Goal: Task Accomplishment & Management: Manage account settings

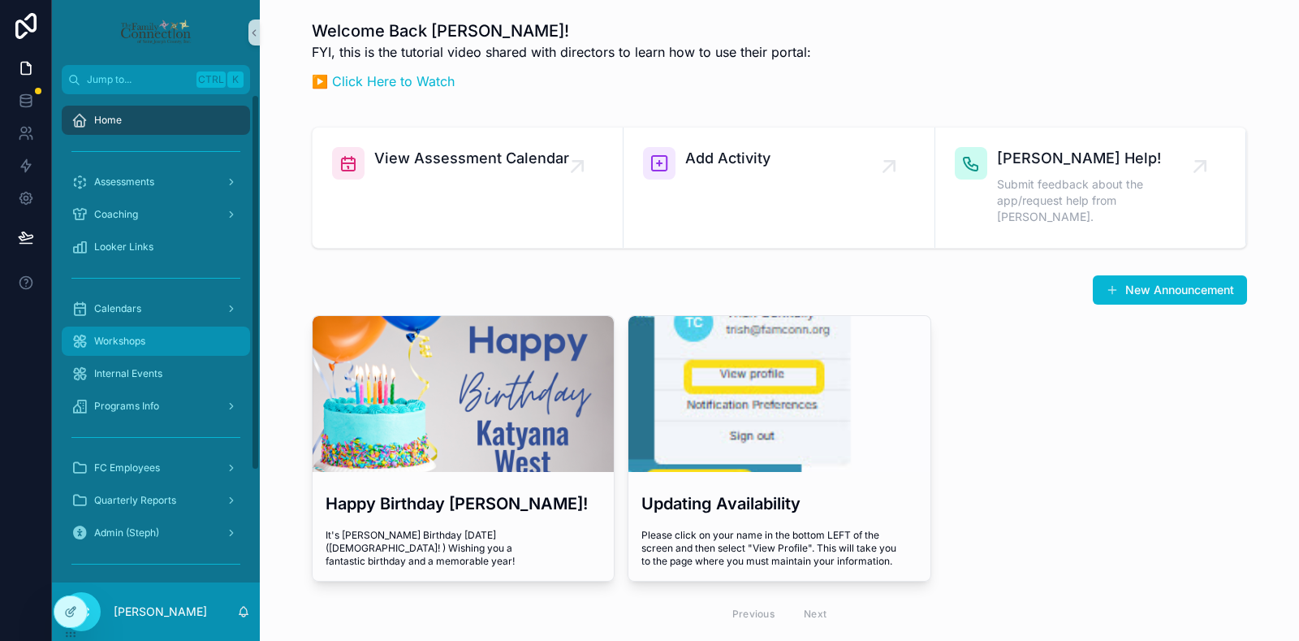
click at [183, 346] on div "Workshops" at bounding box center [155, 341] width 169 height 26
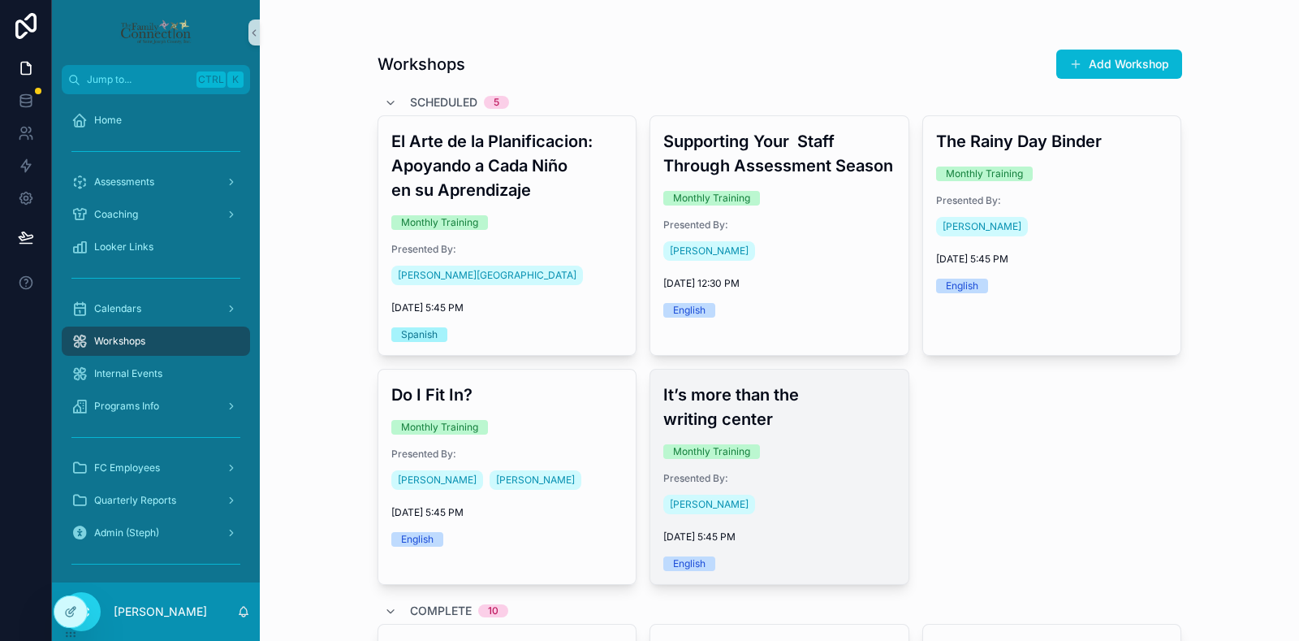
click at [807, 441] on div "It’s more than the writing center Monthly Training Presented By: [PERSON_NAME] …" at bounding box center [779, 476] width 258 height 214
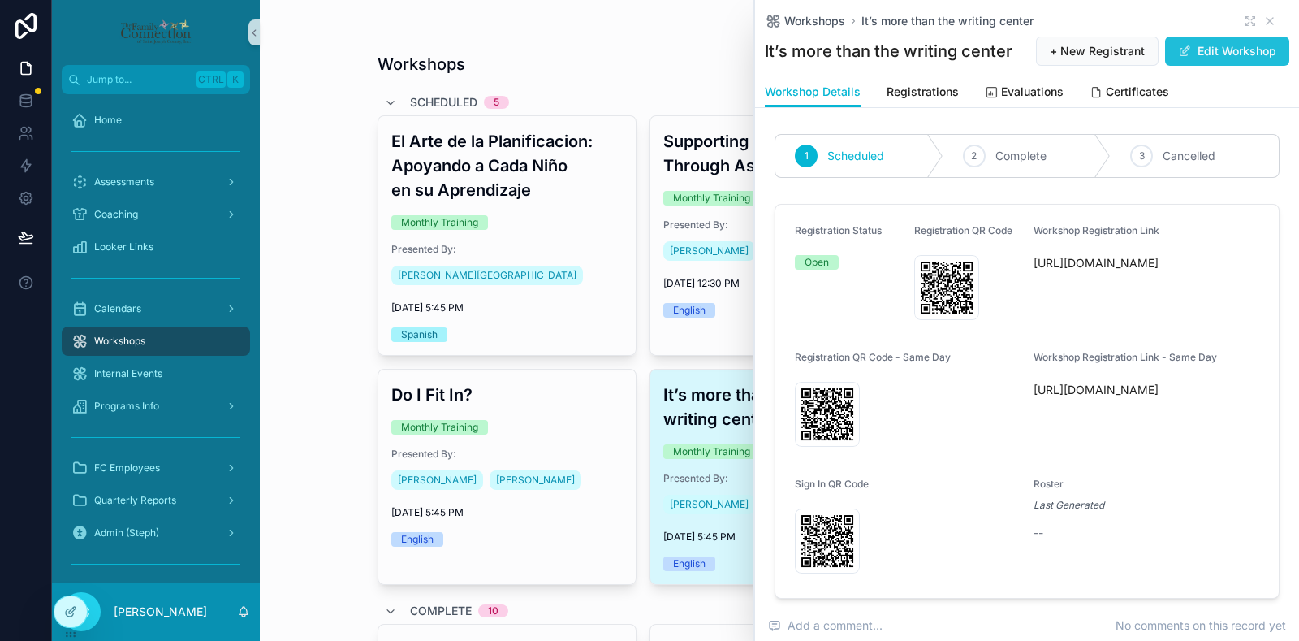
click at [1215, 66] on button "Edit Workshop" at bounding box center [1227, 51] width 124 height 29
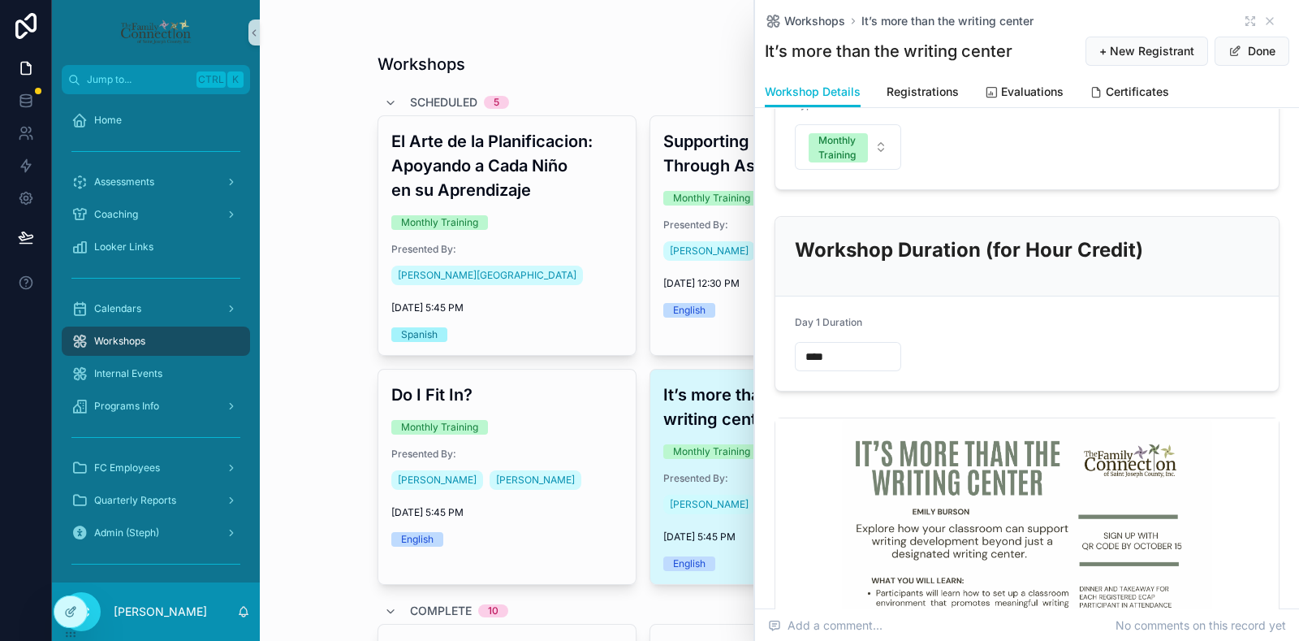
scroll to position [1022, 0]
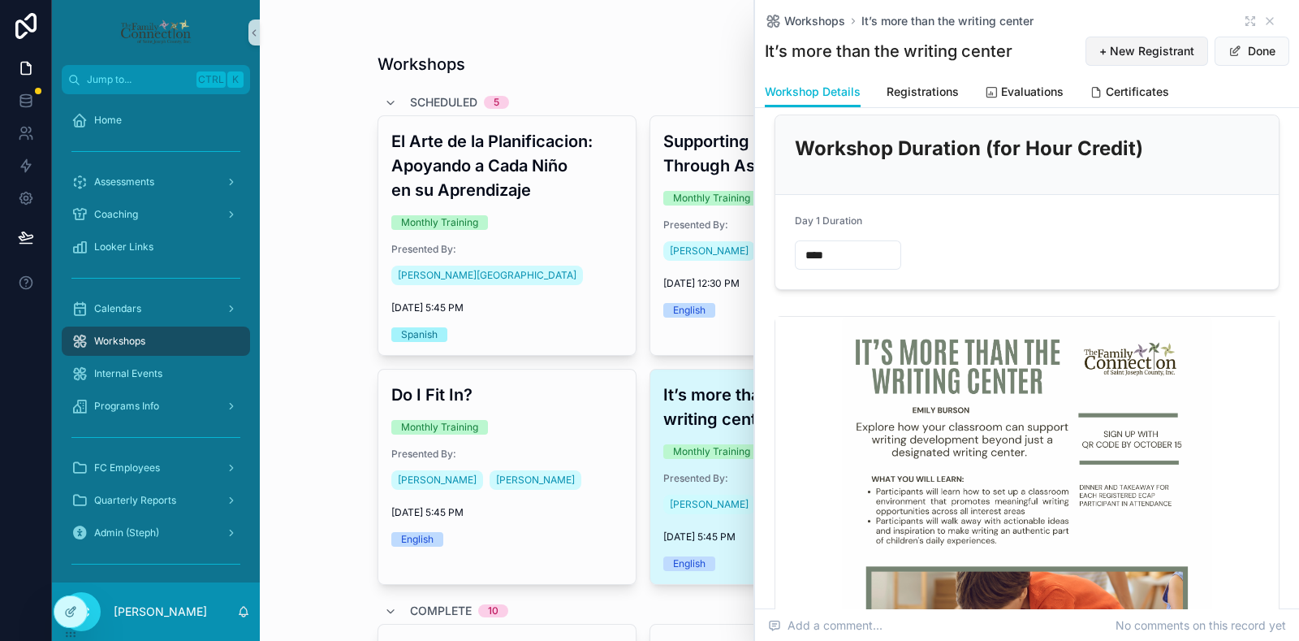
click at [1259, 47] on button "Done" at bounding box center [1252, 51] width 75 height 29
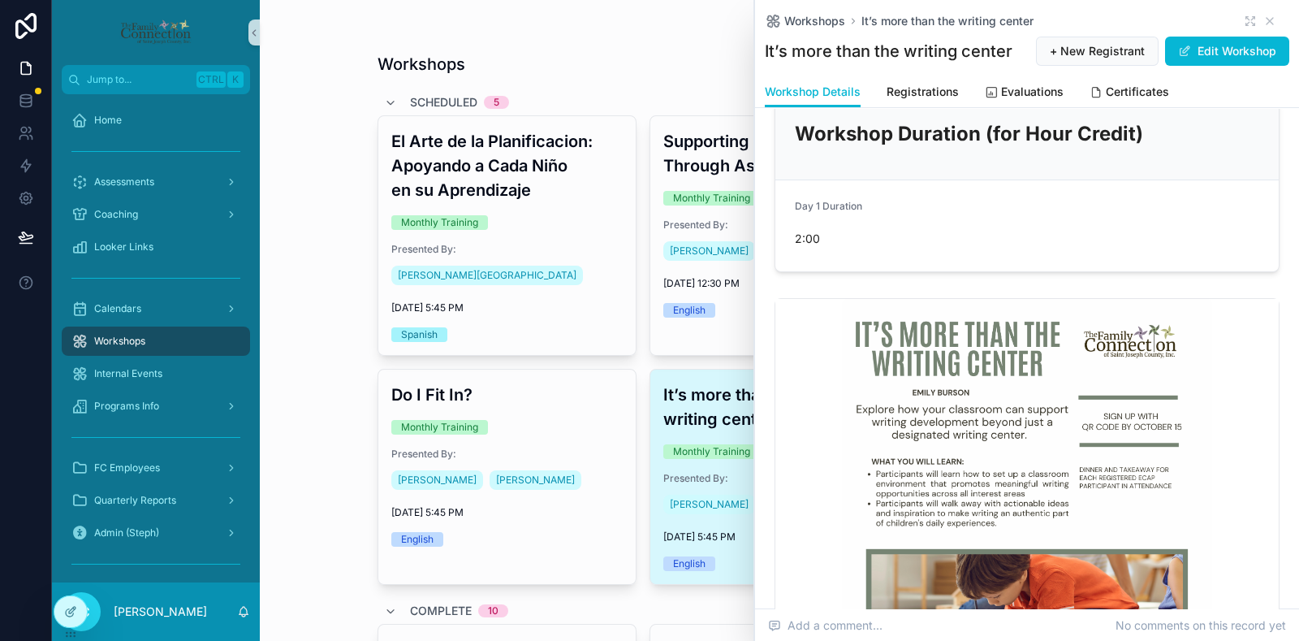
scroll to position [885, 0]
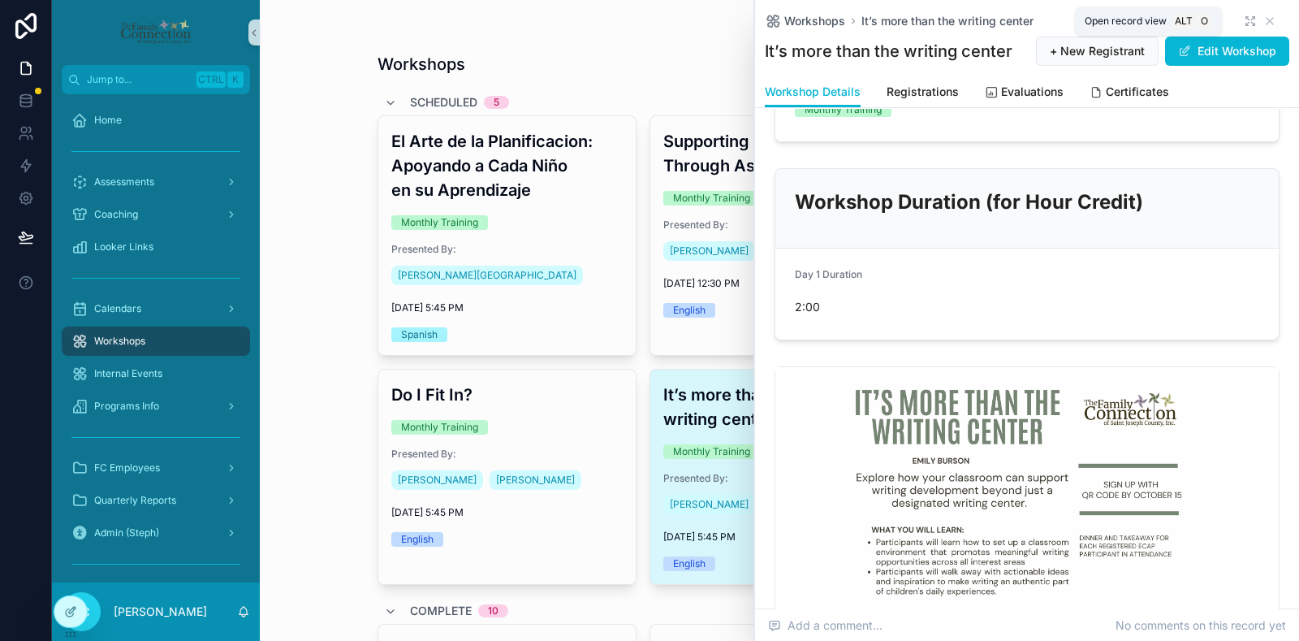
click at [1244, 17] on icon "scrollable content" at bounding box center [1250, 21] width 13 height 13
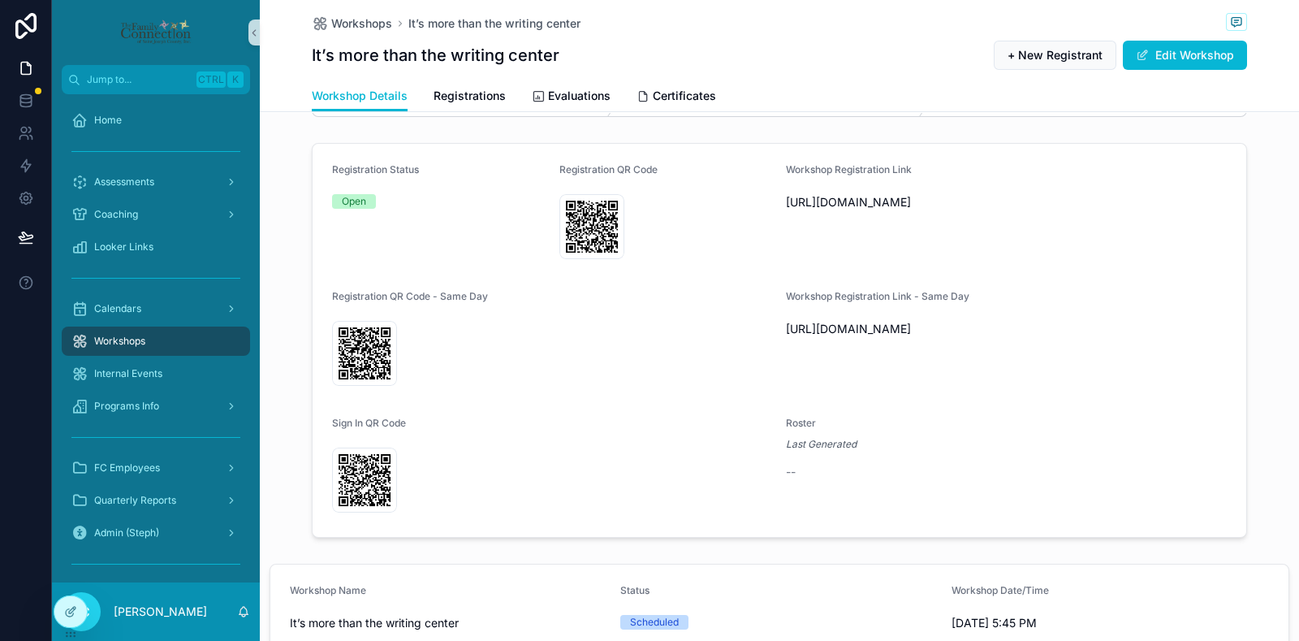
scroll to position [38, 0]
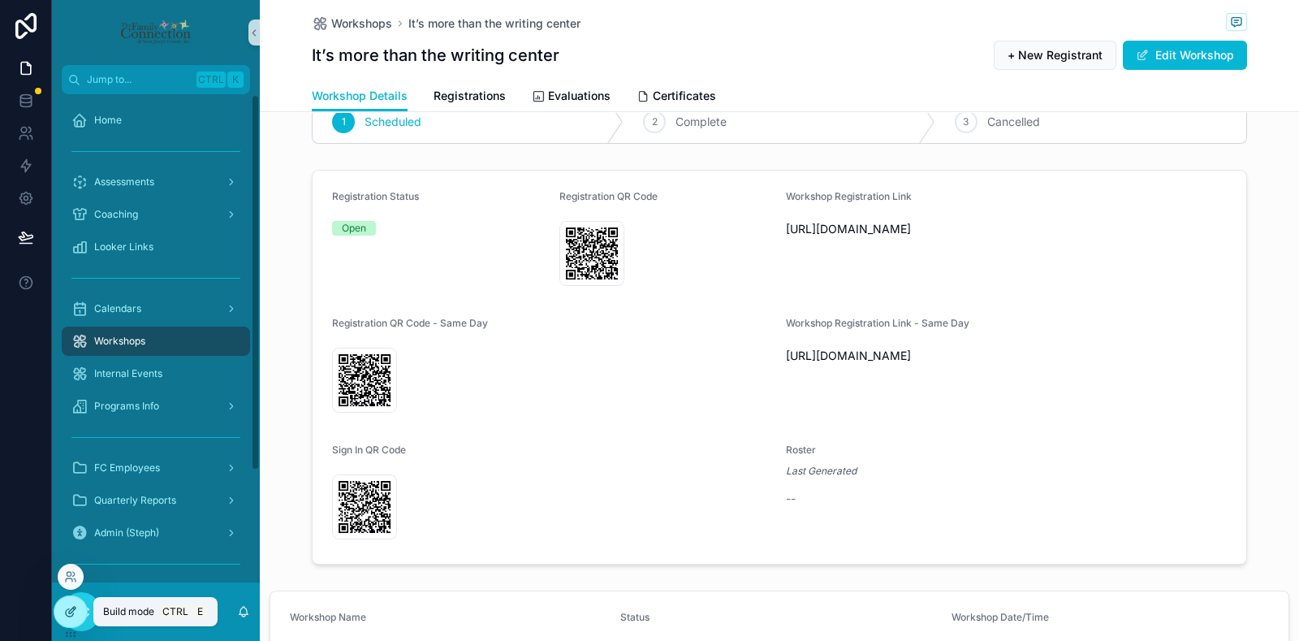
click at [73, 619] on div at bounding box center [70, 611] width 32 height 31
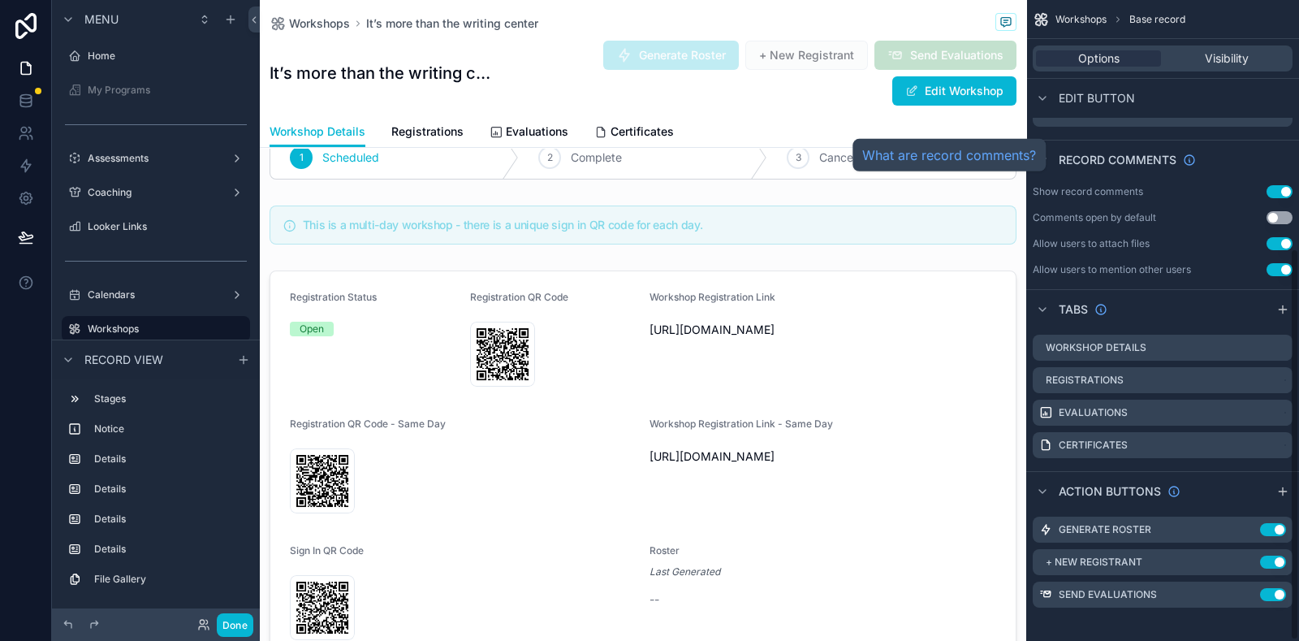
scroll to position [405, 0]
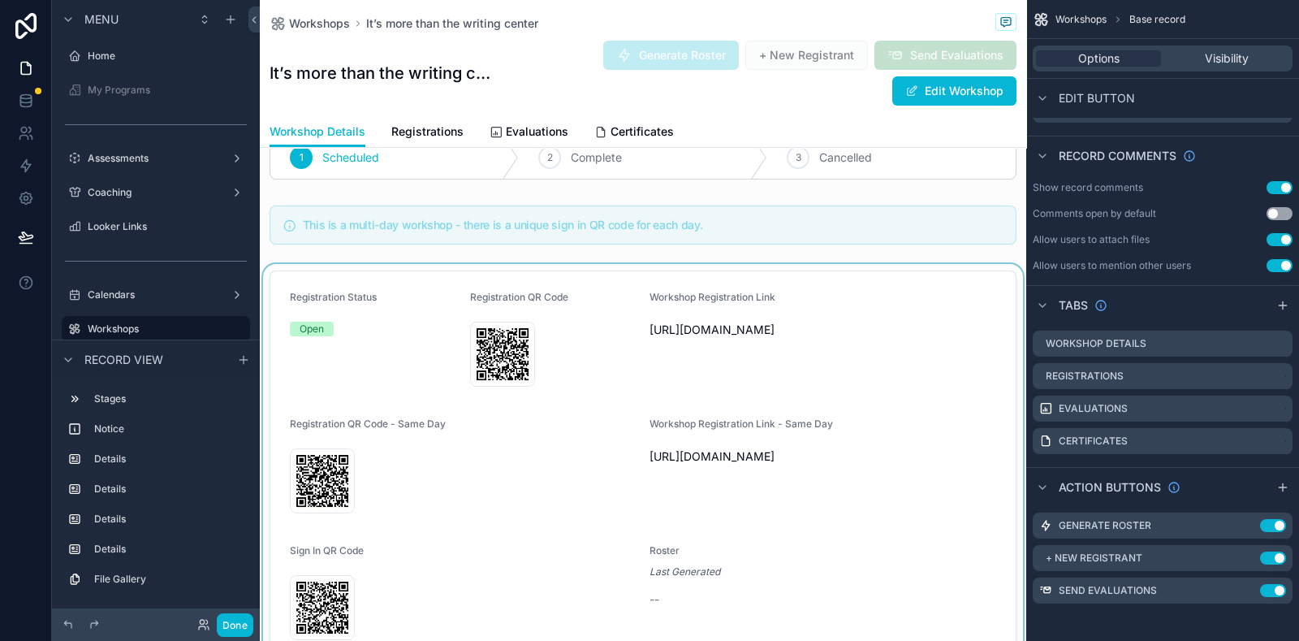
click at [928, 395] on div "scrollable content" at bounding box center [643, 468] width 767 height 408
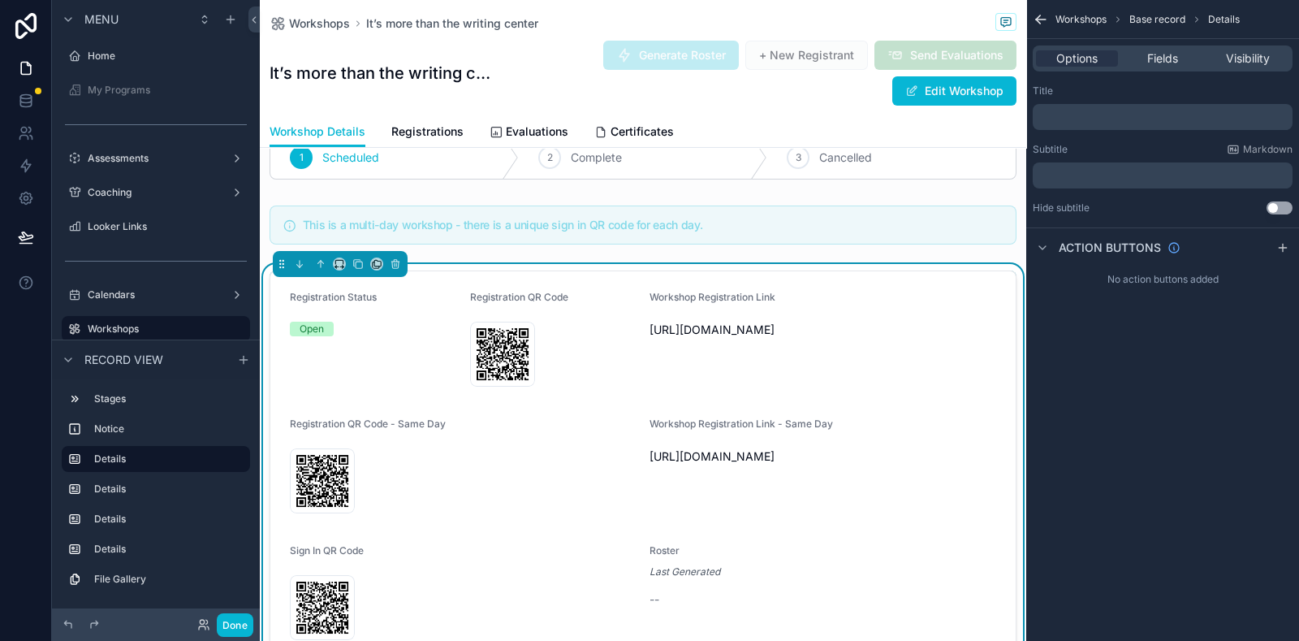
scroll to position [0, 0]
click at [1158, 54] on span "Fields" at bounding box center [1162, 58] width 31 height 16
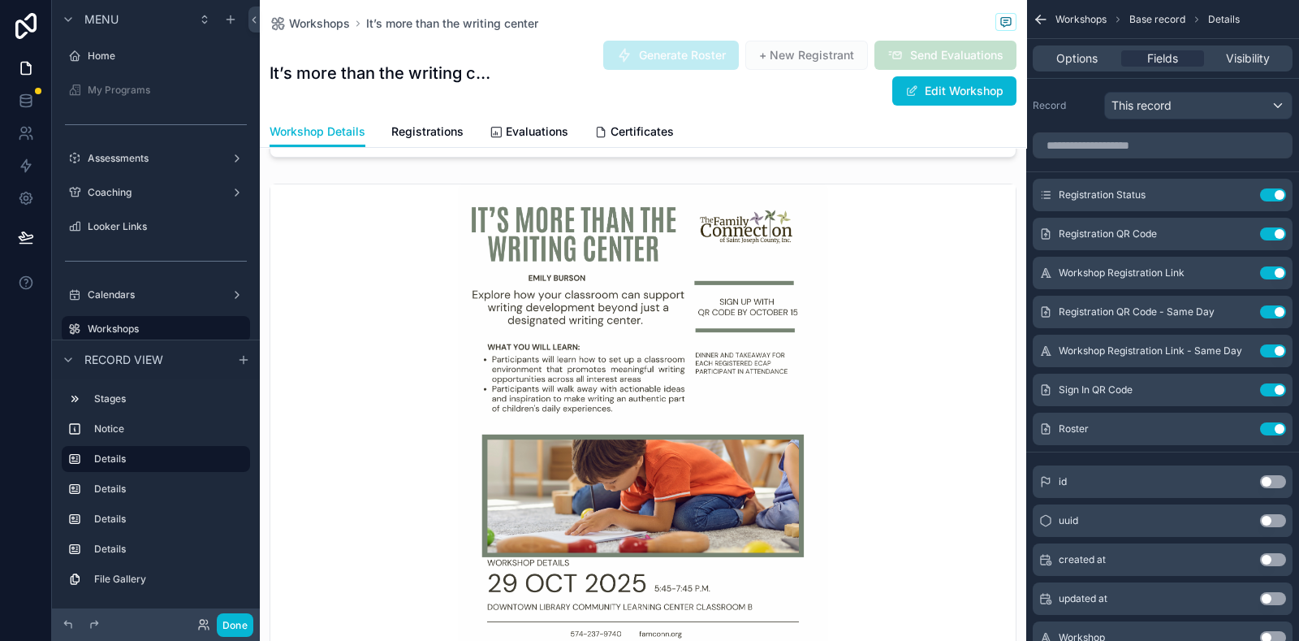
scroll to position [1358, 0]
click at [958, 407] on div "scrollable content" at bounding box center [643, 423] width 767 height 494
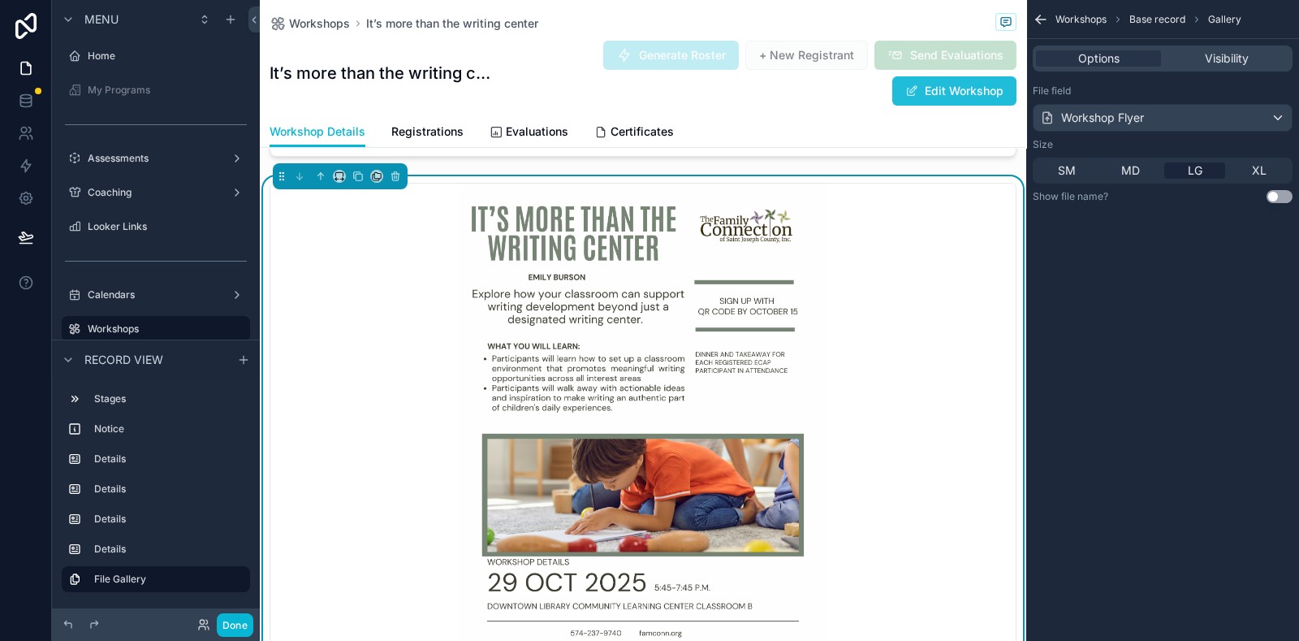
click at [979, 92] on button "Edit Workshop" at bounding box center [954, 90] width 124 height 29
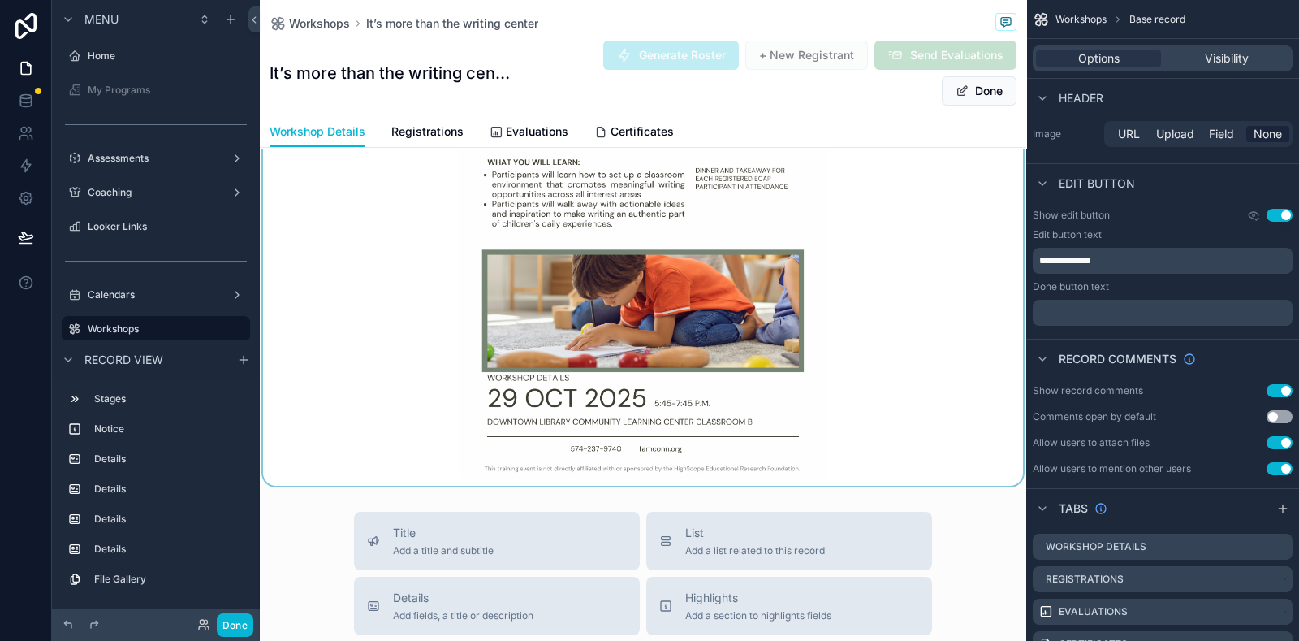
scroll to position [1579, 0]
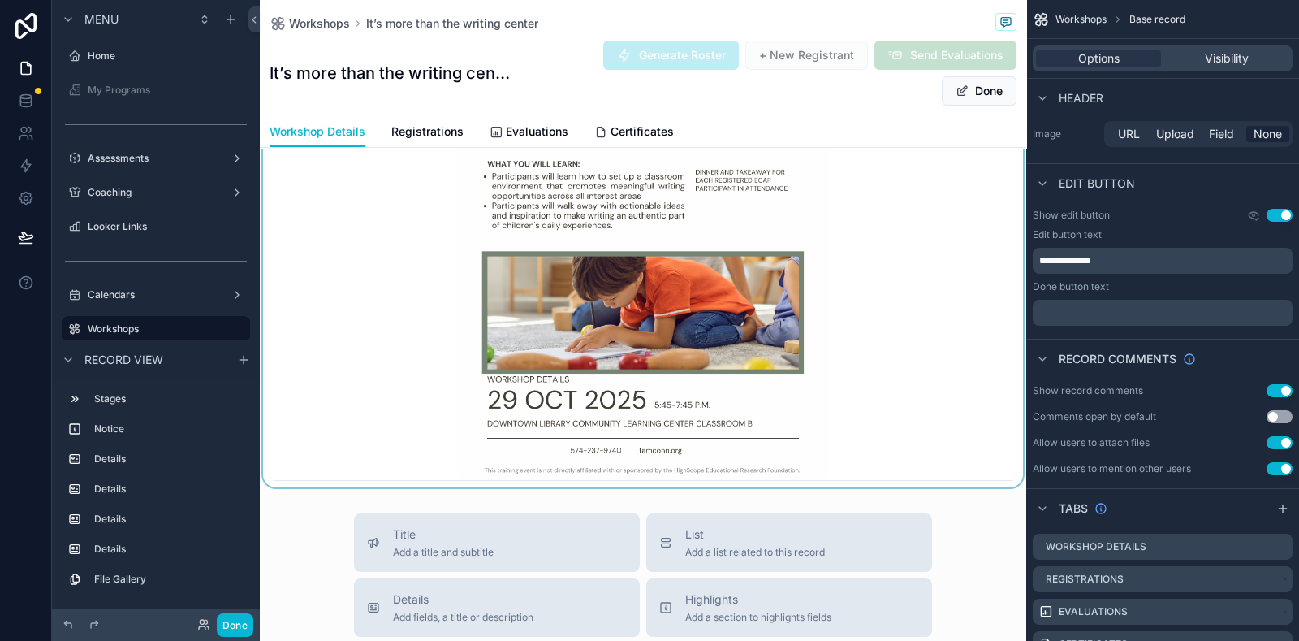
click at [960, 400] on div "scrollable content" at bounding box center [643, 241] width 767 height 494
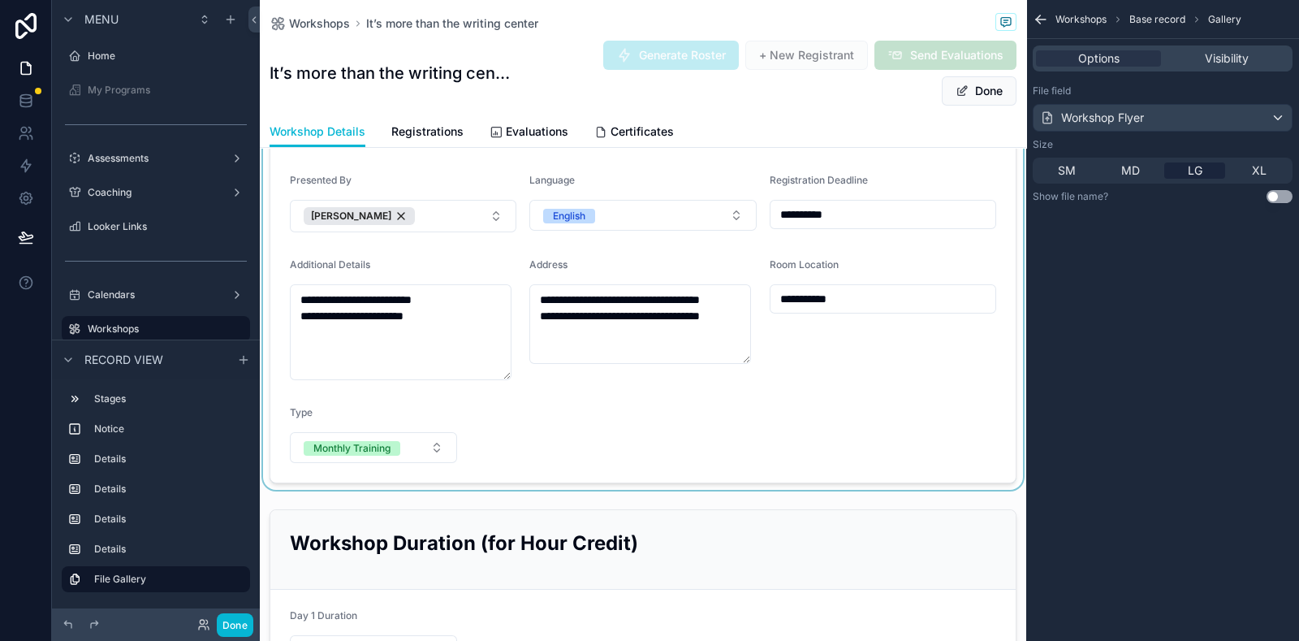
scroll to position [564, 0]
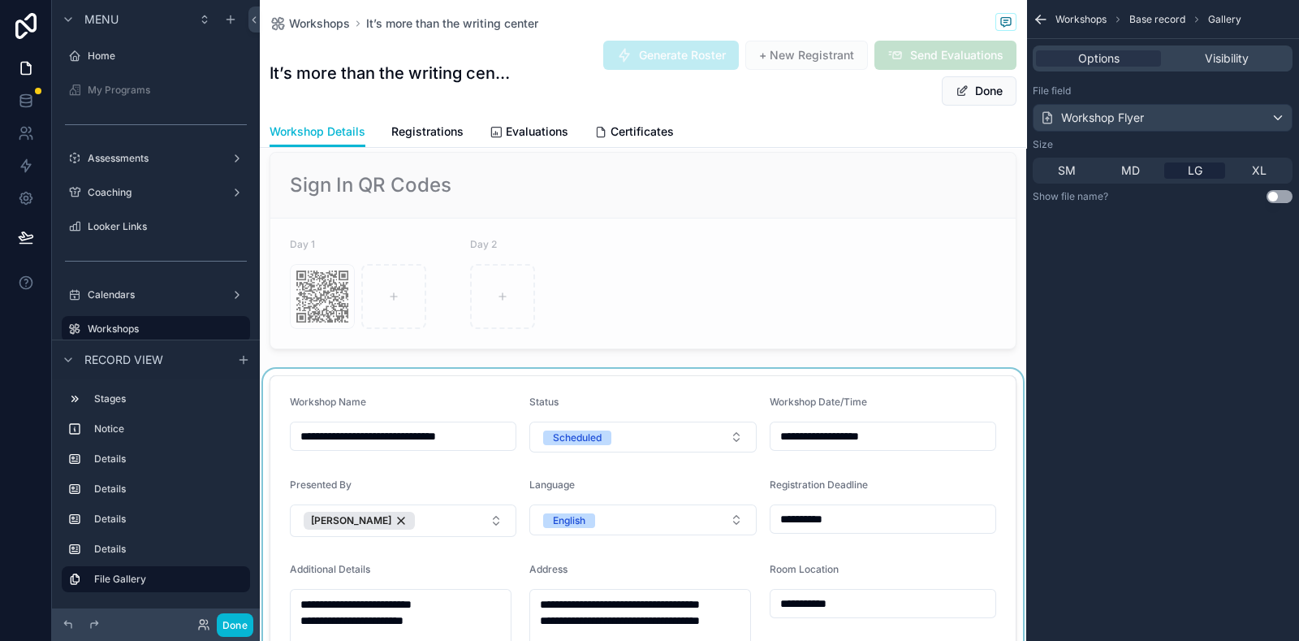
click at [320, 436] on div "scrollable content" at bounding box center [643, 582] width 767 height 426
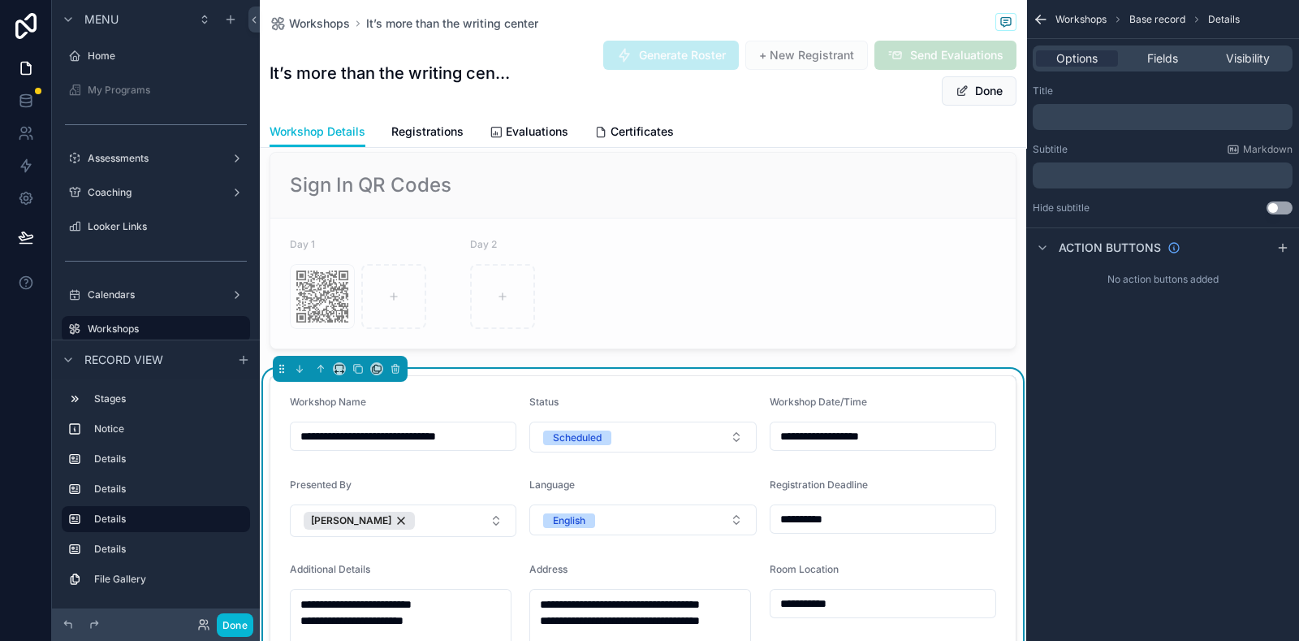
click at [322, 435] on input "**********" at bounding box center [403, 436] width 225 height 23
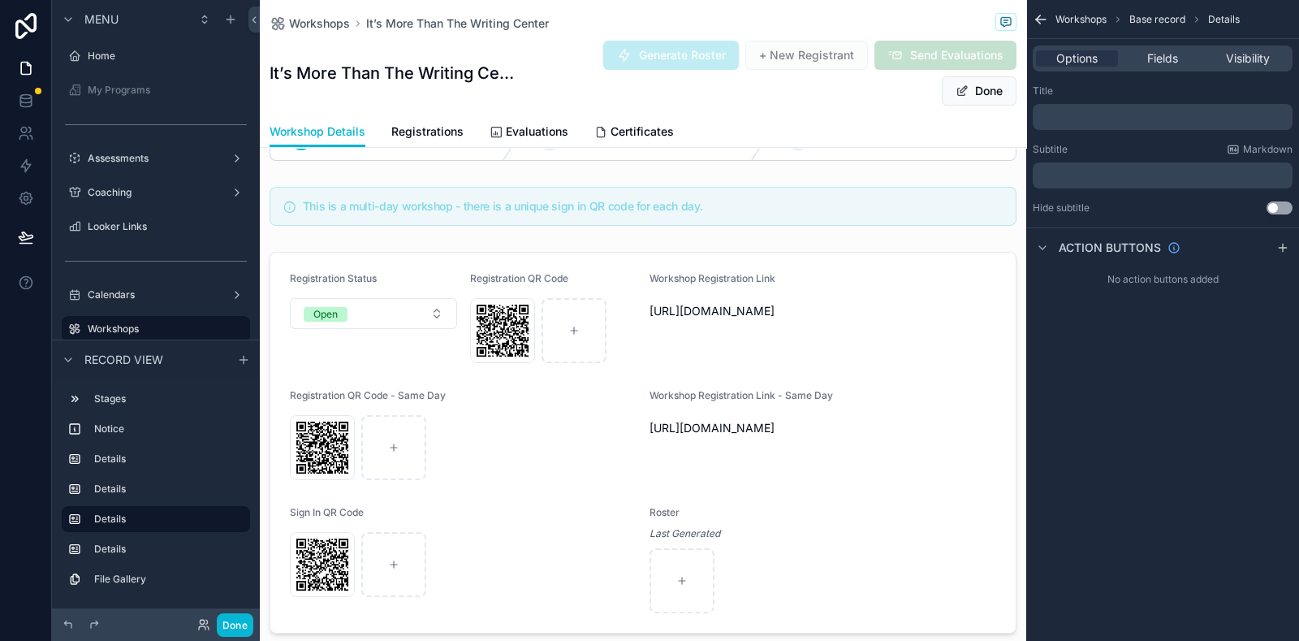
scroll to position [57, 0]
type input "**********"
click at [963, 89] on button "Done" at bounding box center [979, 90] width 75 height 29
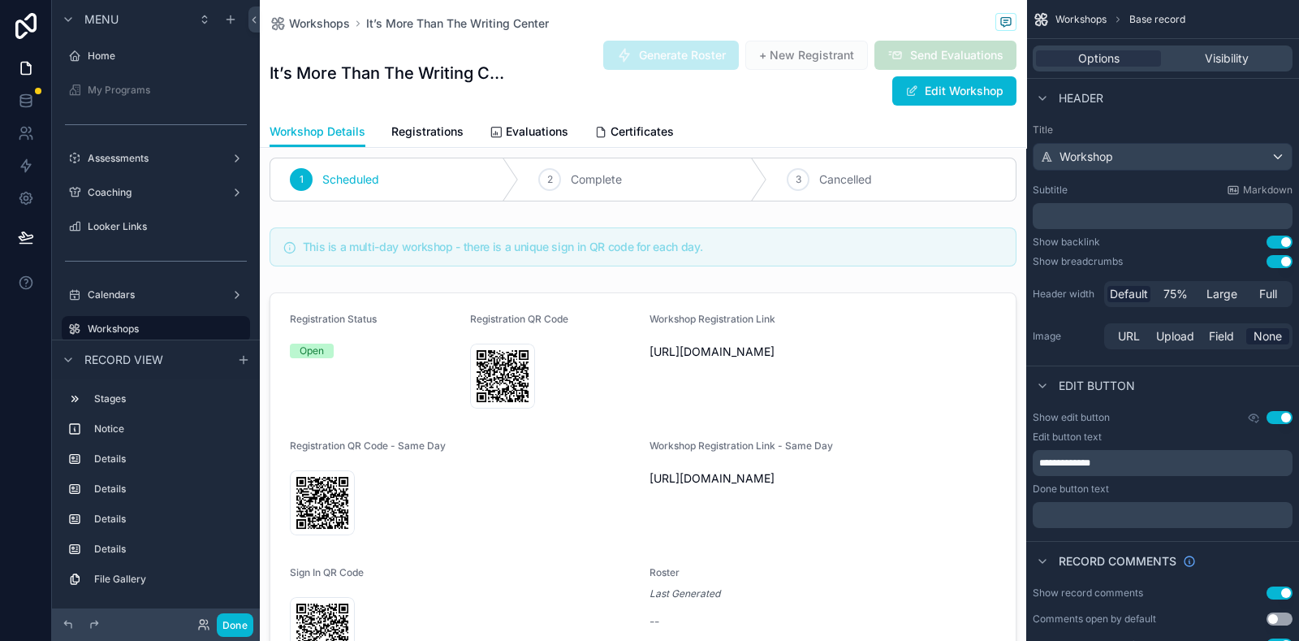
scroll to position [0, 0]
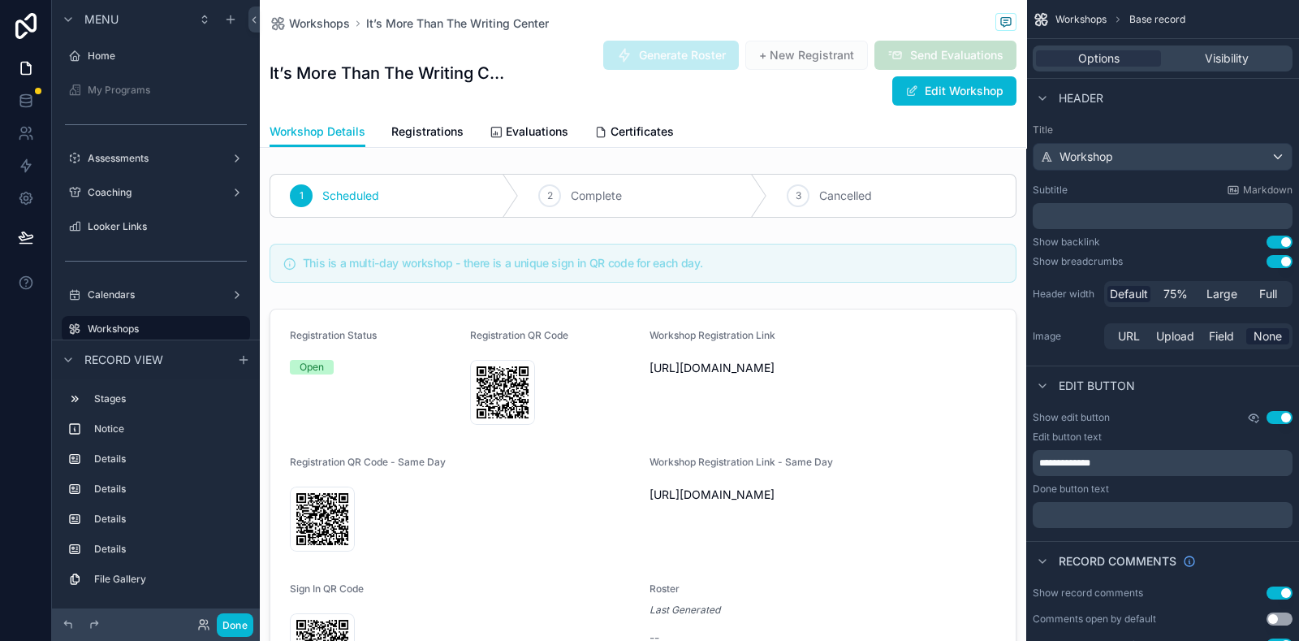
click at [1257, 417] on icon "scrollable content" at bounding box center [1253, 417] width 13 height 13
click at [1160, 434] on div "Edit button text" at bounding box center [1163, 436] width 260 height 13
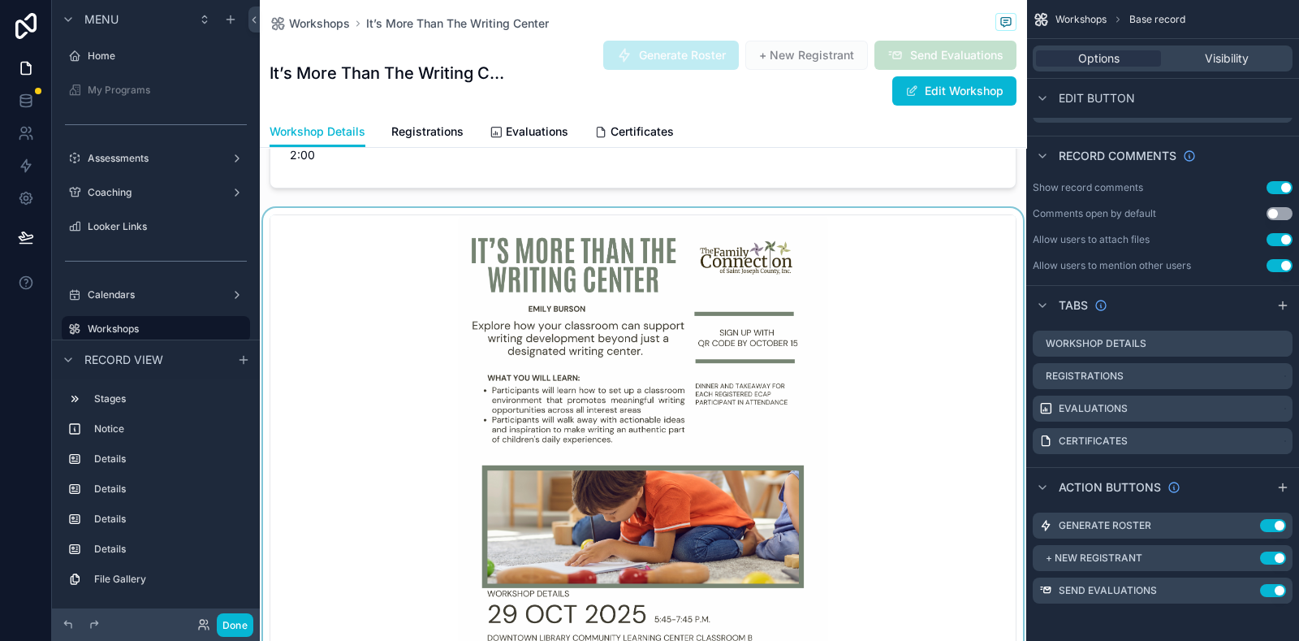
scroll to position [1522, 0]
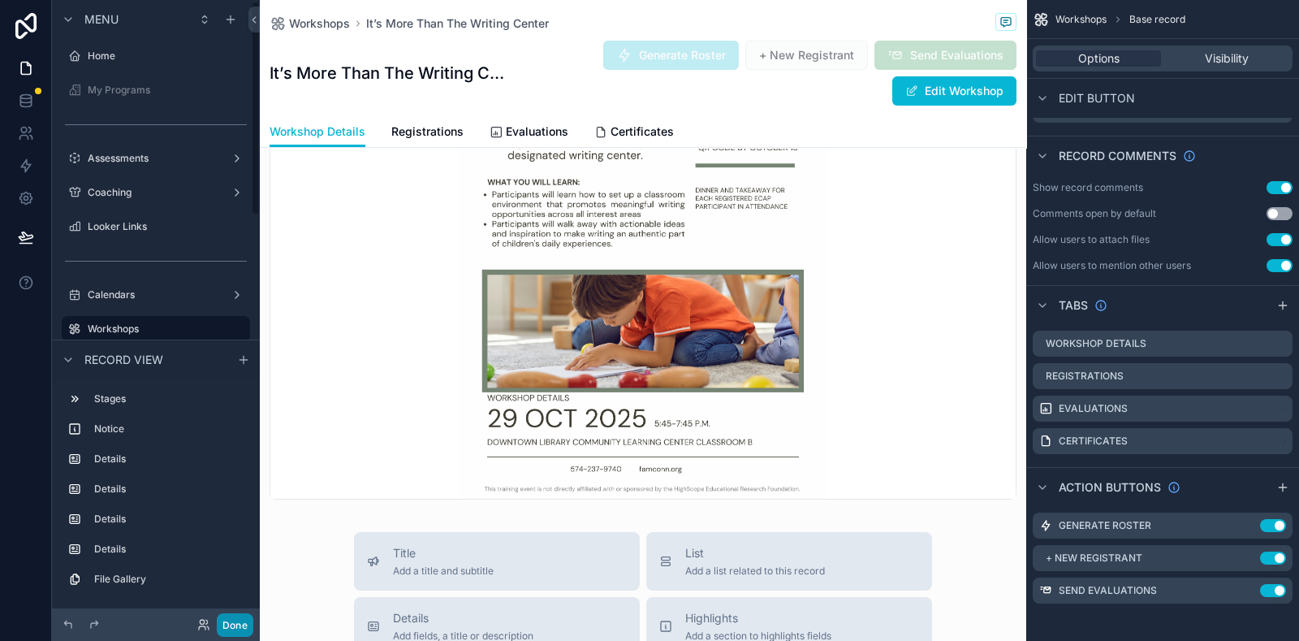
click at [241, 627] on button "Done" at bounding box center [235, 625] width 37 height 24
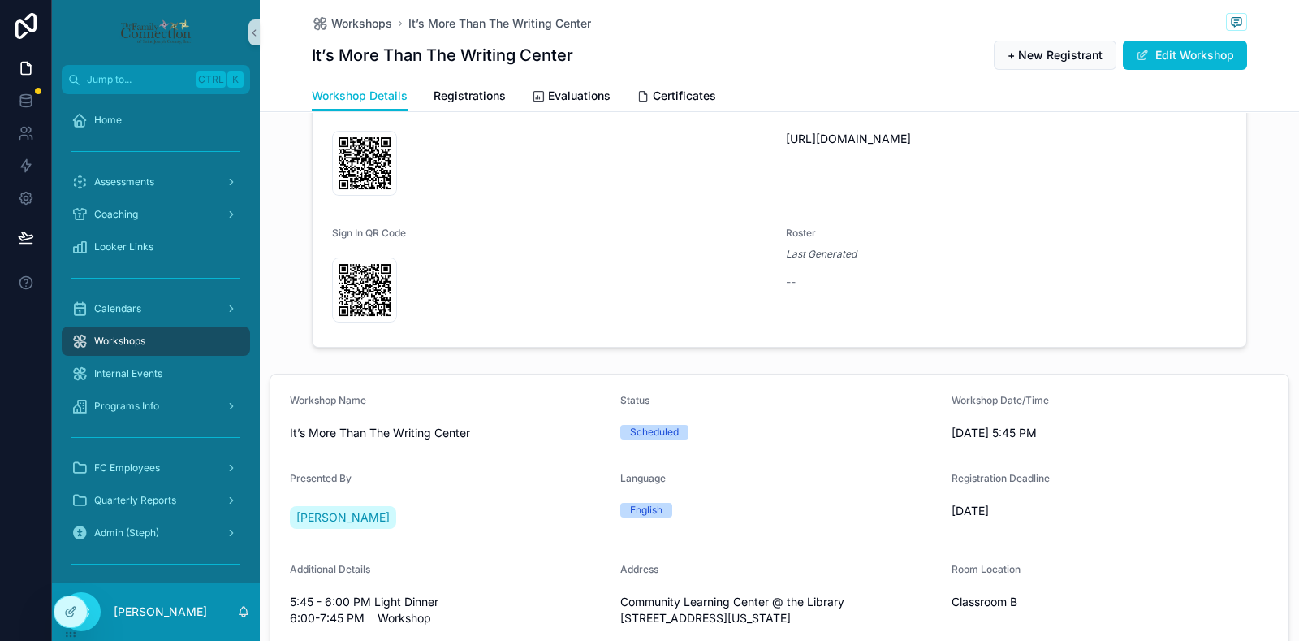
scroll to position [241, 0]
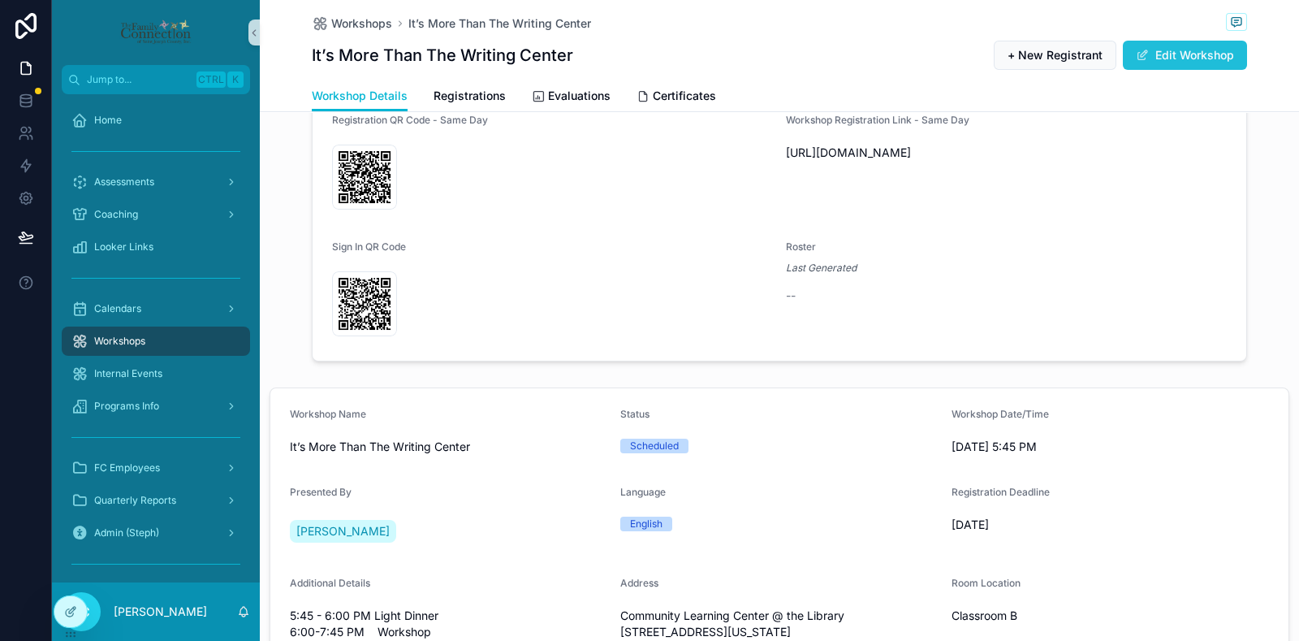
click at [1171, 60] on button "Edit Workshop" at bounding box center [1185, 55] width 124 height 29
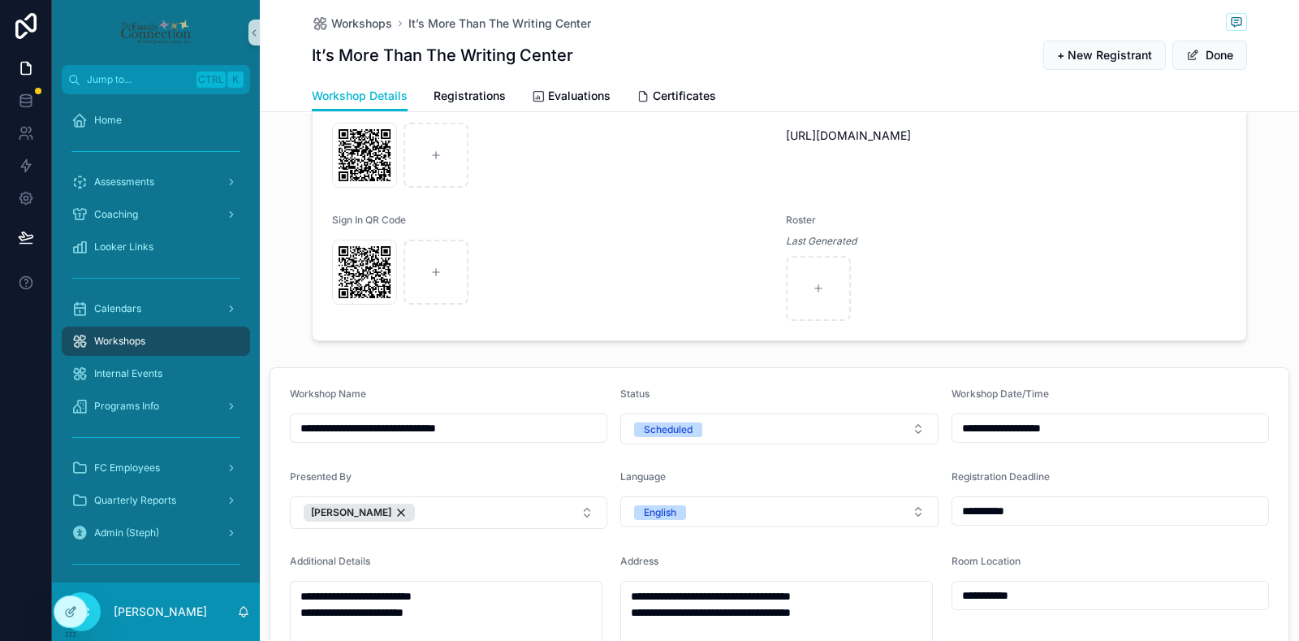
scroll to position [405, 0]
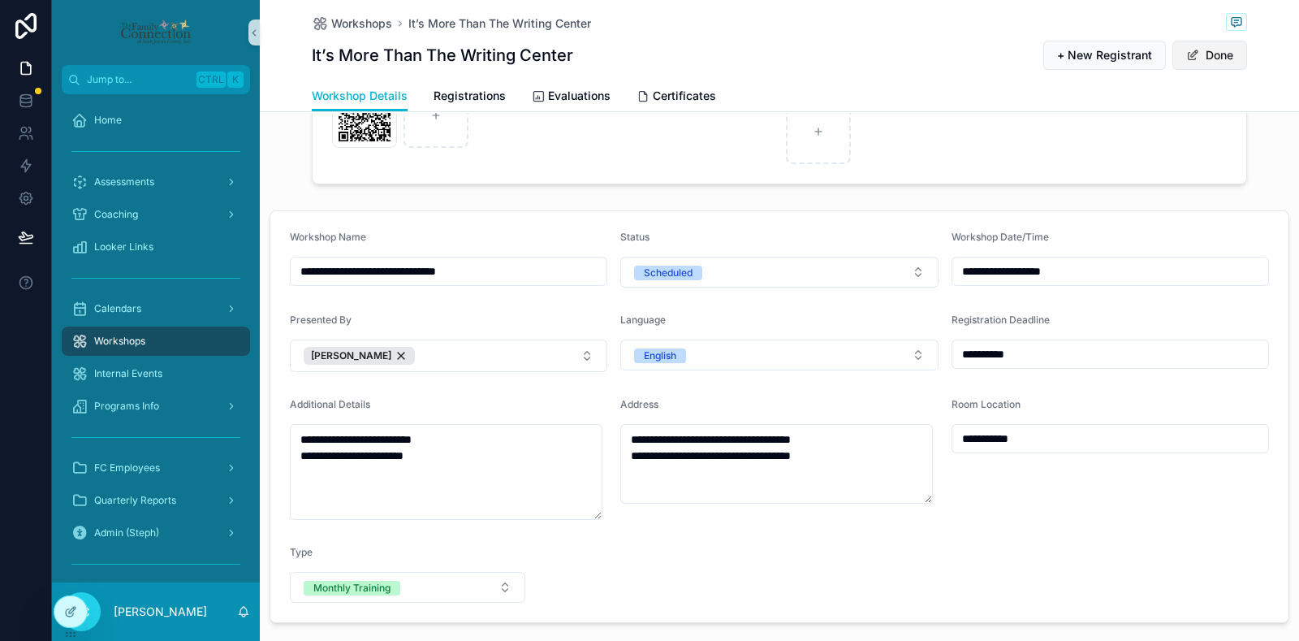
click at [1209, 56] on button "Done" at bounding box center [1210, 55] width 75 height 29
